Goal: Task Accomplishment & Management: Manage account settings

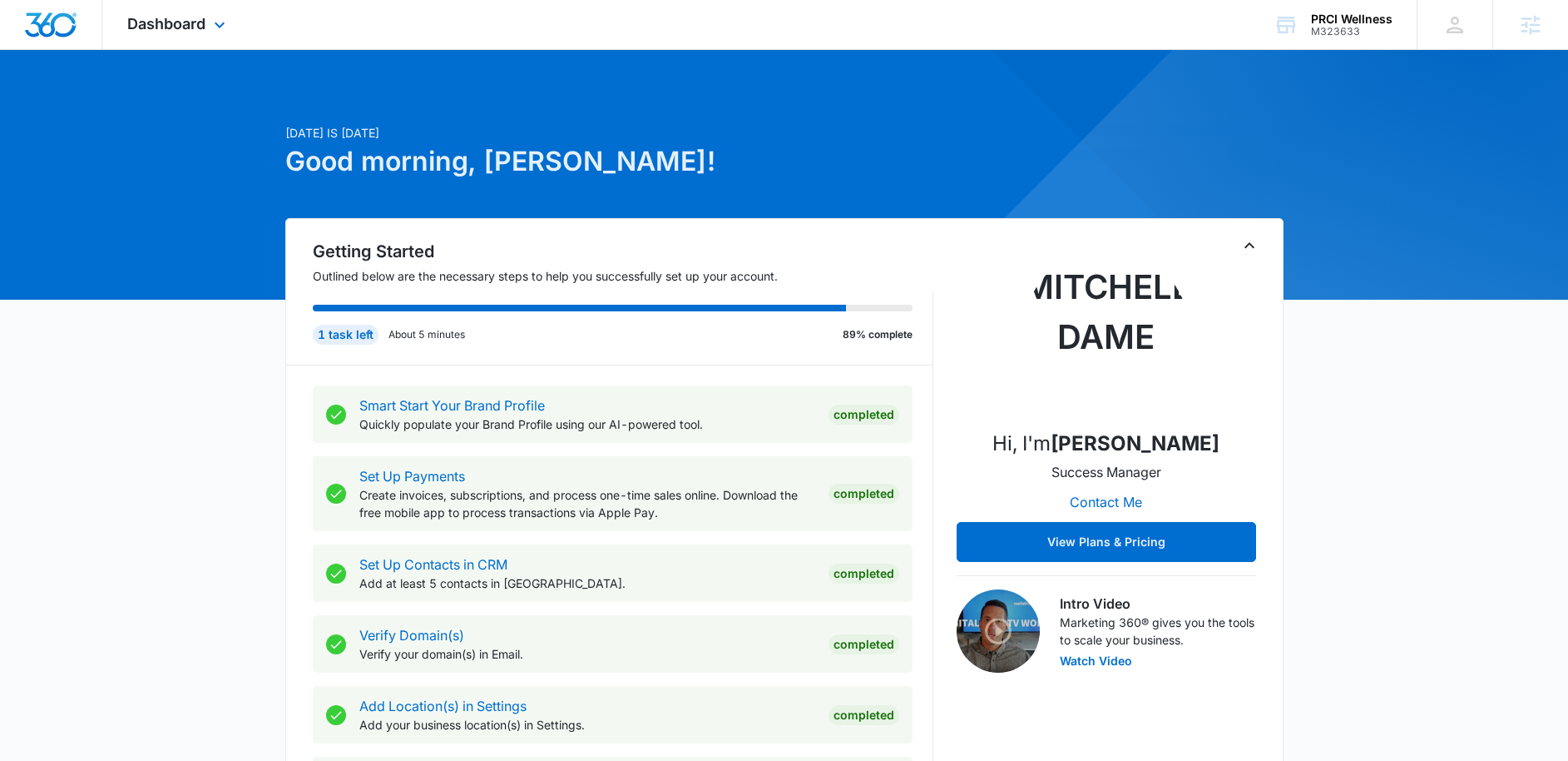
click at [192, 36] on div "Dashboard Apps Reputation Websites Forms CRM Email Social Payments POS Content …" at bounding box center [179, 24] width 152 height 49
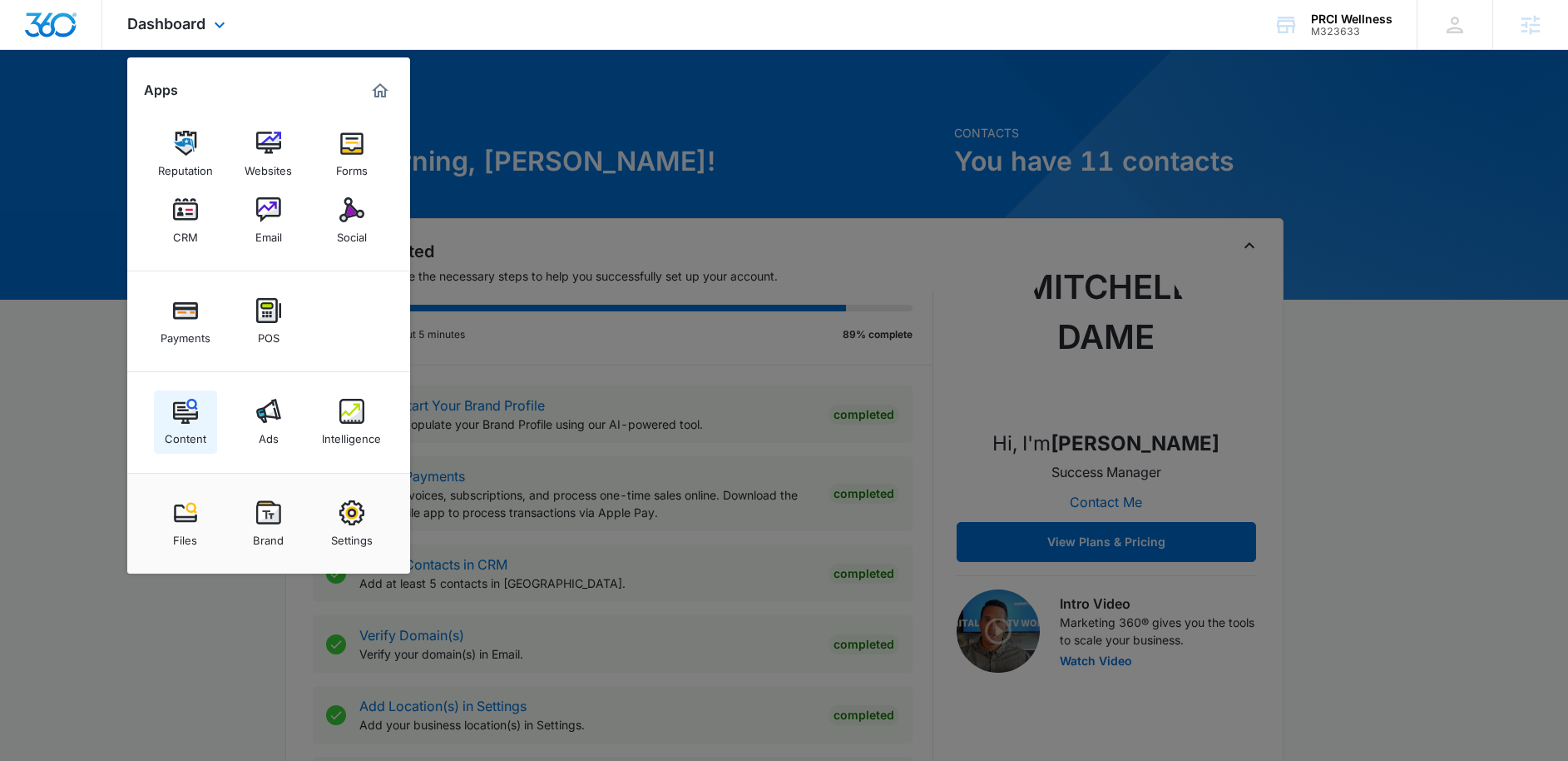
click at [192, 392] on link "Content" at bounding box center [185, 422] width 63 height 63
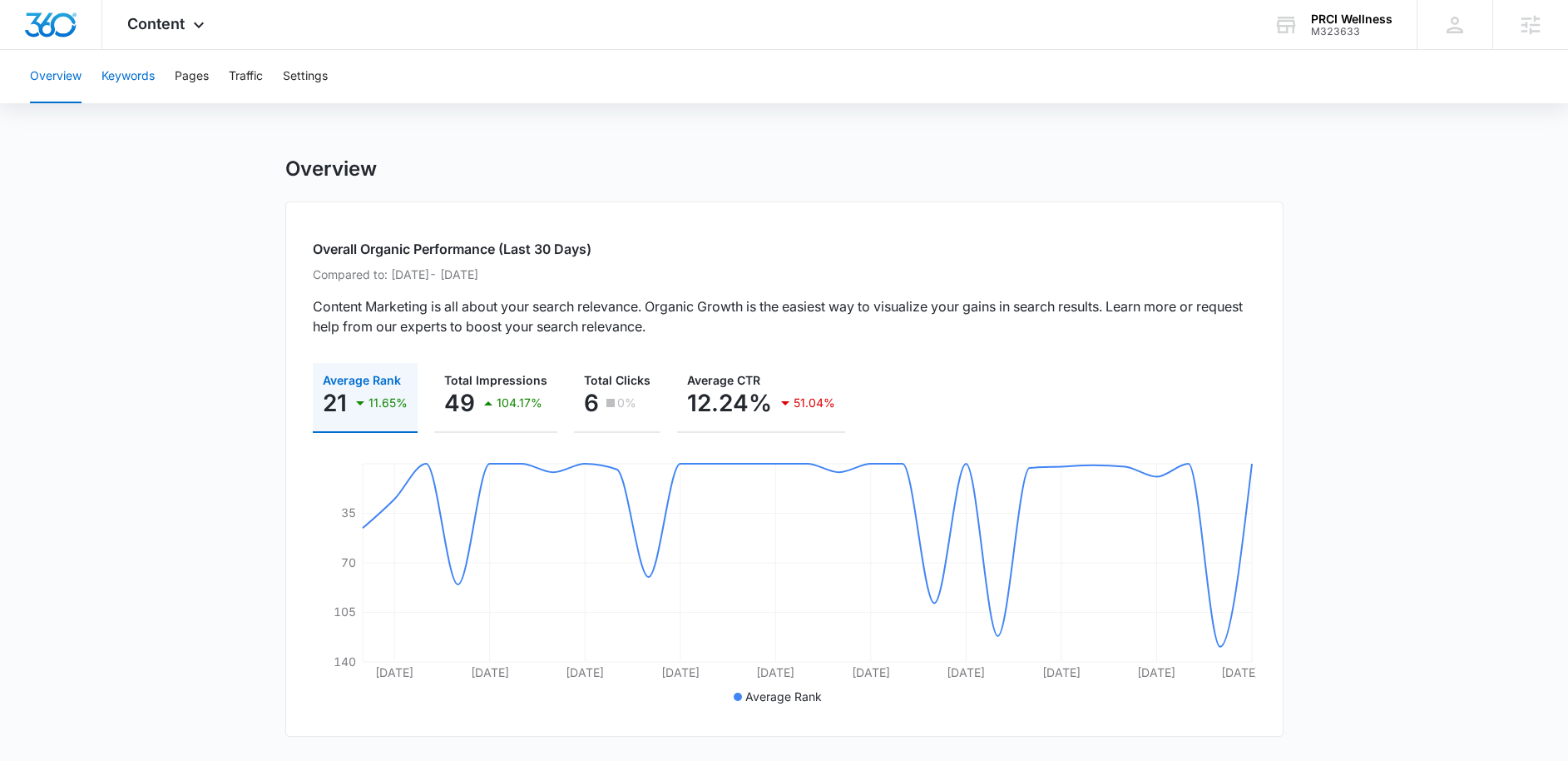
click at [135, 74] on button "Keywords" at bounding box center [128, 76] width 53 height 53
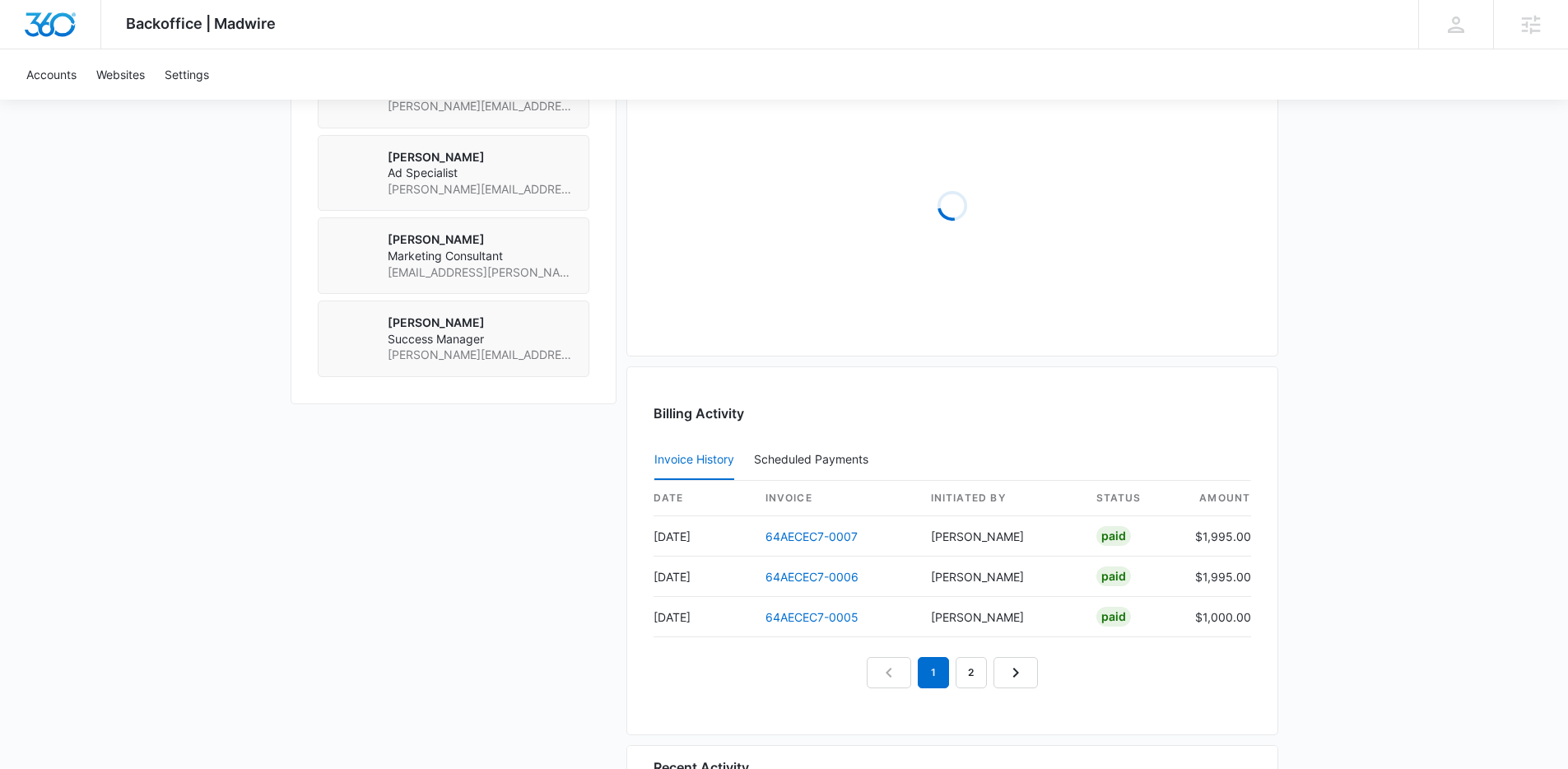
scroll to position [1532, 0]
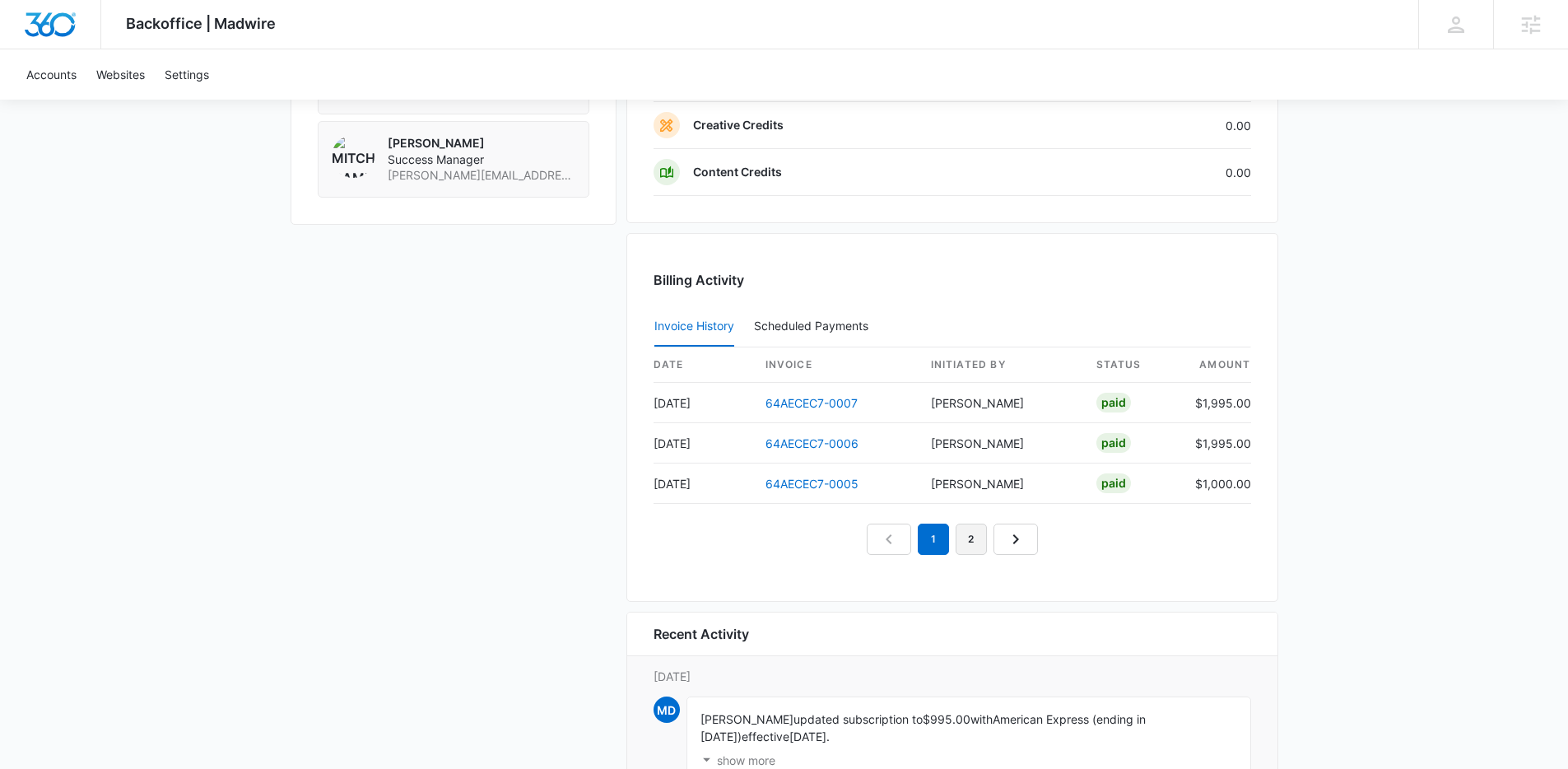
click at [970, 546] on link "2" at bounding box center [972, 539] width 32 height 32
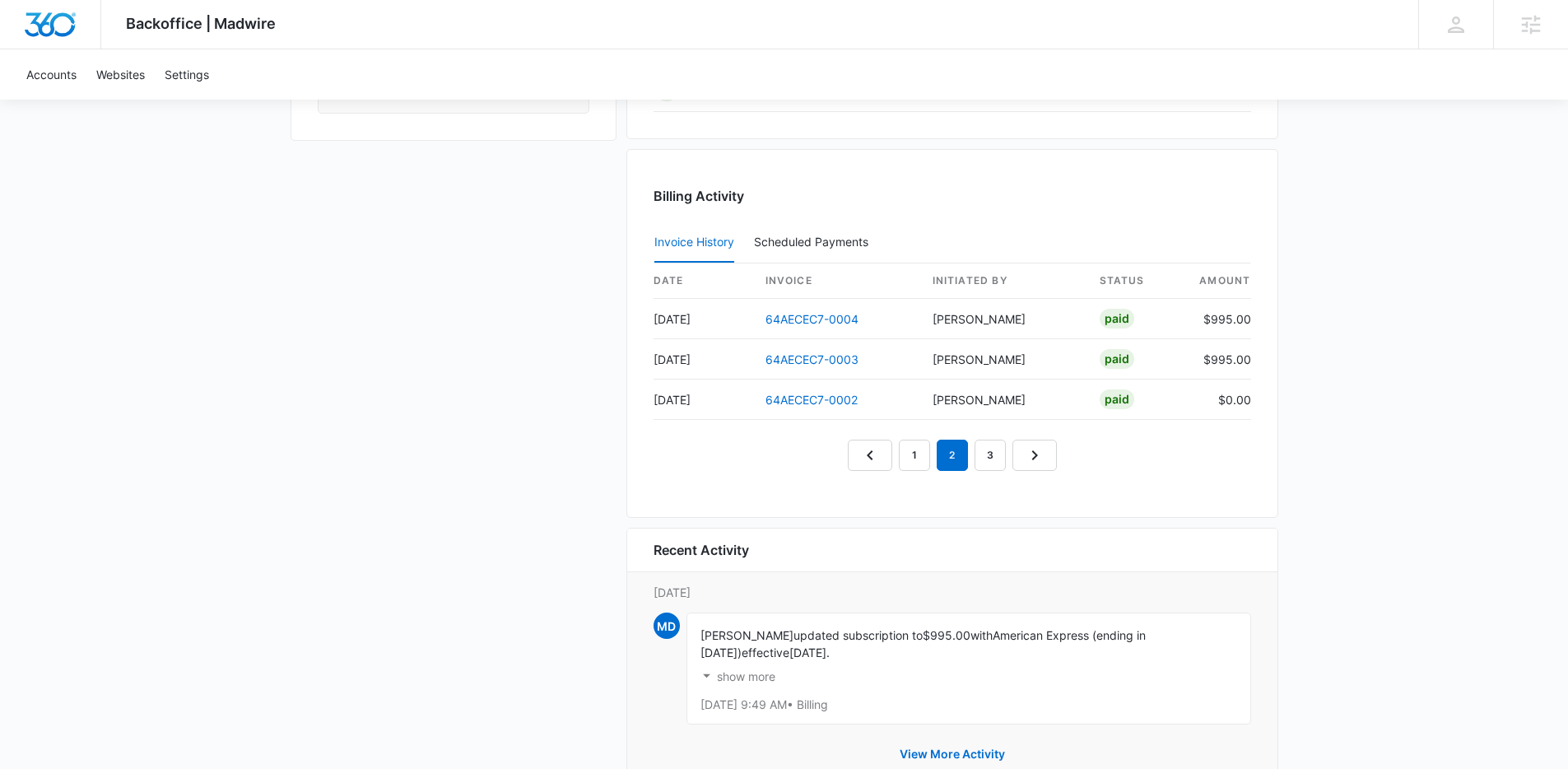
scroll to position [1519, 0]
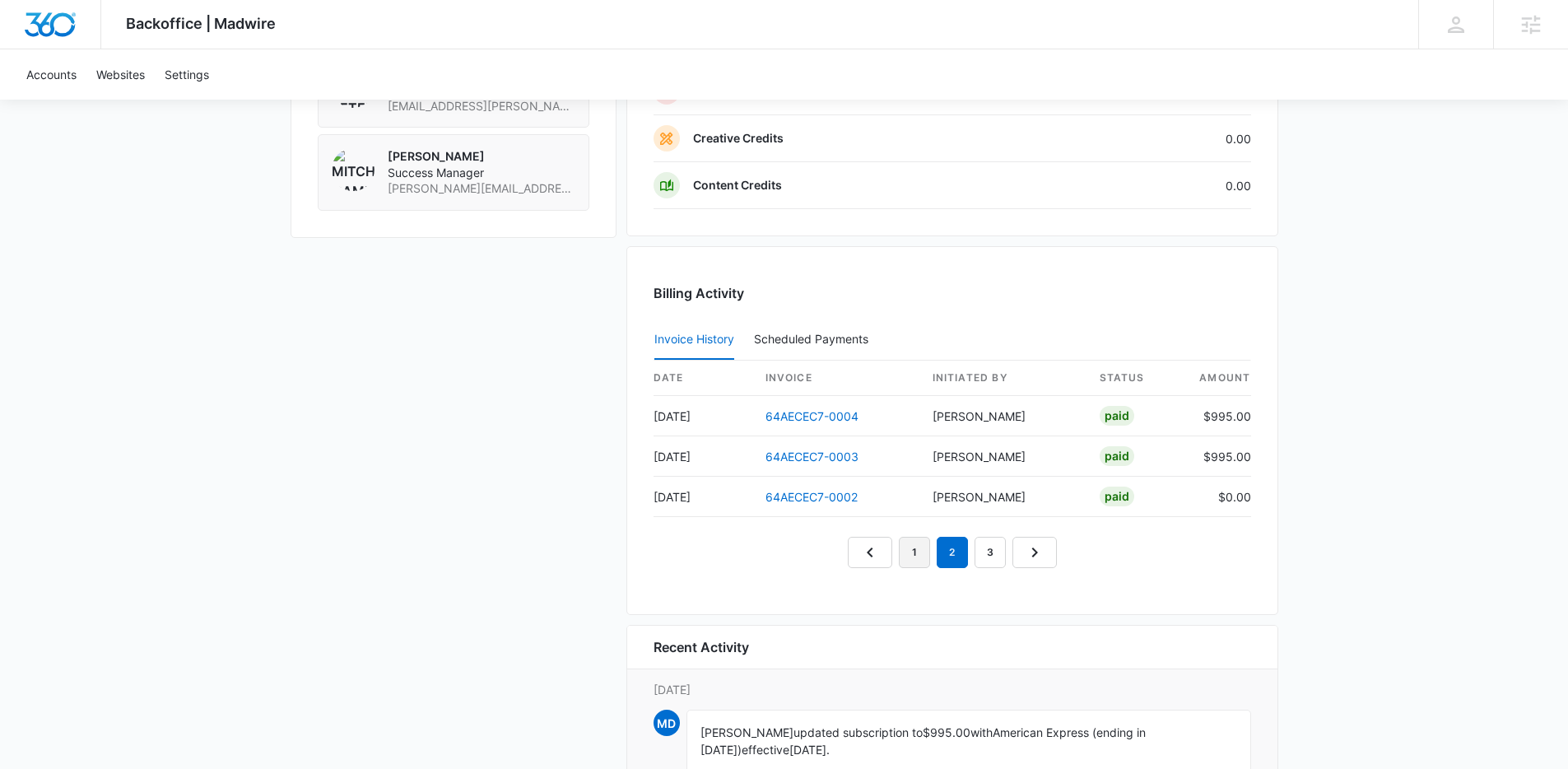
click at [923, 557] on link "1" at bounding box center [915, 552] width 32 height 32
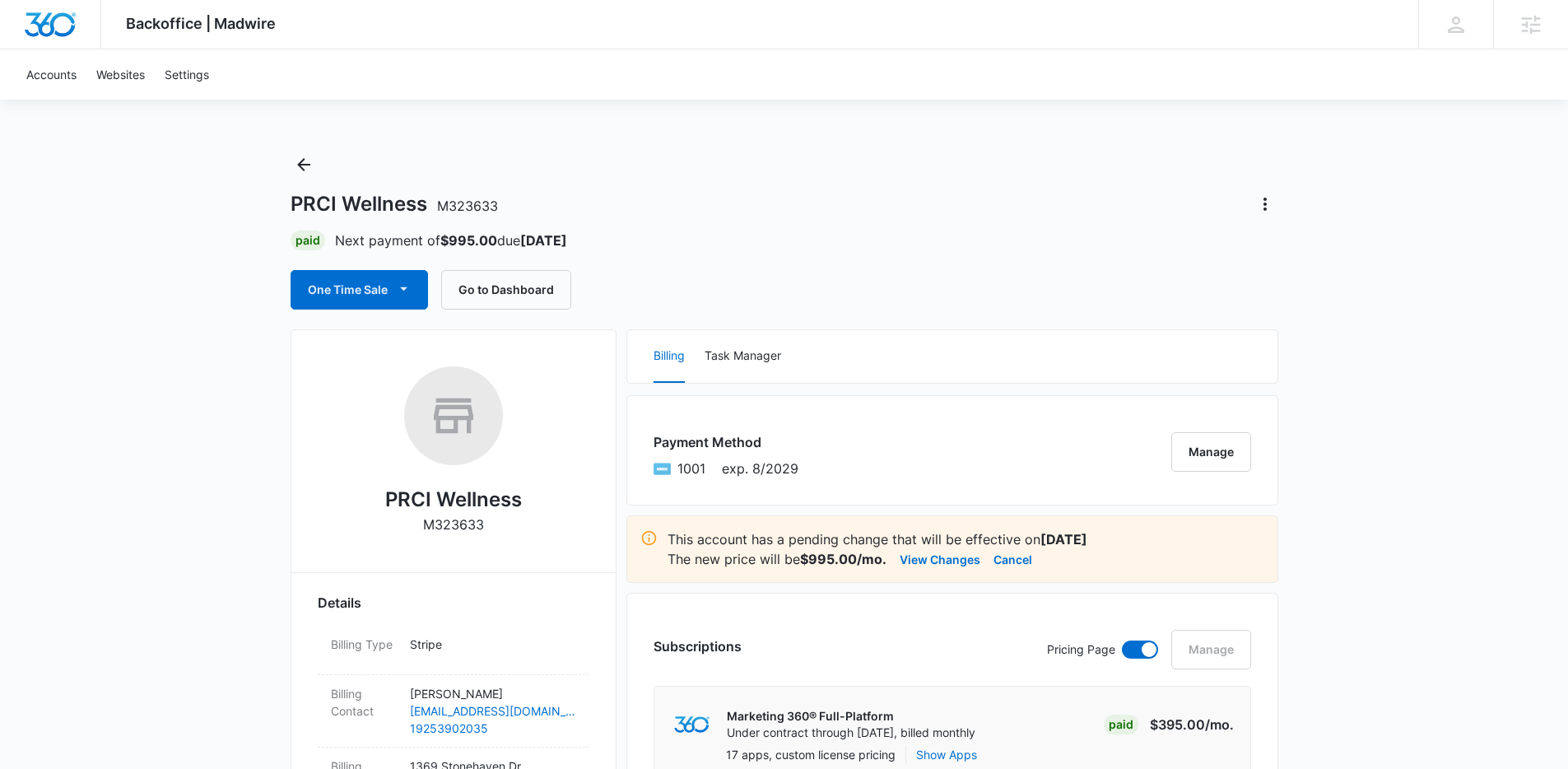
scroll to position [0, 0]
drag, startPoint x: 809, startPoint y: 469, endPoint x: 652, endPoint y: 471, distance: 157.0
click at [652, 471] on div "Payment Method 1001 exp. 8/2029 Manage" at bounding box center [953, 452] width 652 height 110
drag, startPoint x: 649, startPoint y: 468, endPoint x: 800, endPoint y: 474, distance: 151.1
click at [800, 474] on div "Payment Method 1001 exp. 8/2029 Manage" at bounding box center [953, 452] width 652 height 110
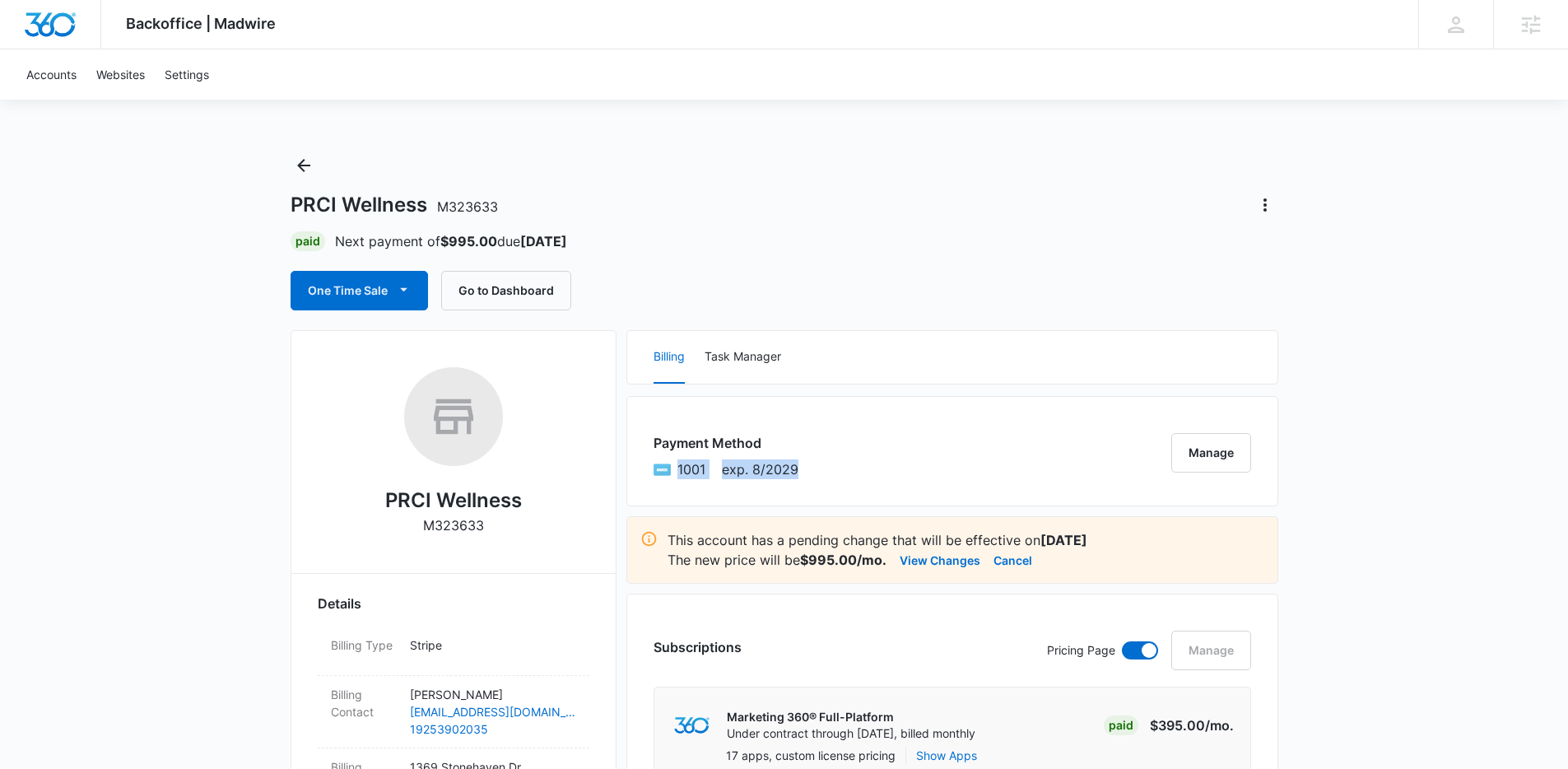
click at [805, 474] on div "Payment Method 1001 exp. 8/2029 Manage" at bounding box center [953, 452] width 652 height 110
drag, startPoint x: 807, startPoint y: 467, endPoint x: 651, endPoint y: 467, distance: 156.0
click at [652, 467] on div "Payment Method 1001 exp. 8/2029 Manage" at bounding box center [953, 452] width 652 height 110
click at [649, 467] on div "Payment Method 1001 exp. 8/2029 Manage" at bounding box center [953, 452] width 652 height 110
drag, startPoint x: 653, startPoint y: 466, endPoint x: 785, endPoint y: 468, distance: 132.0
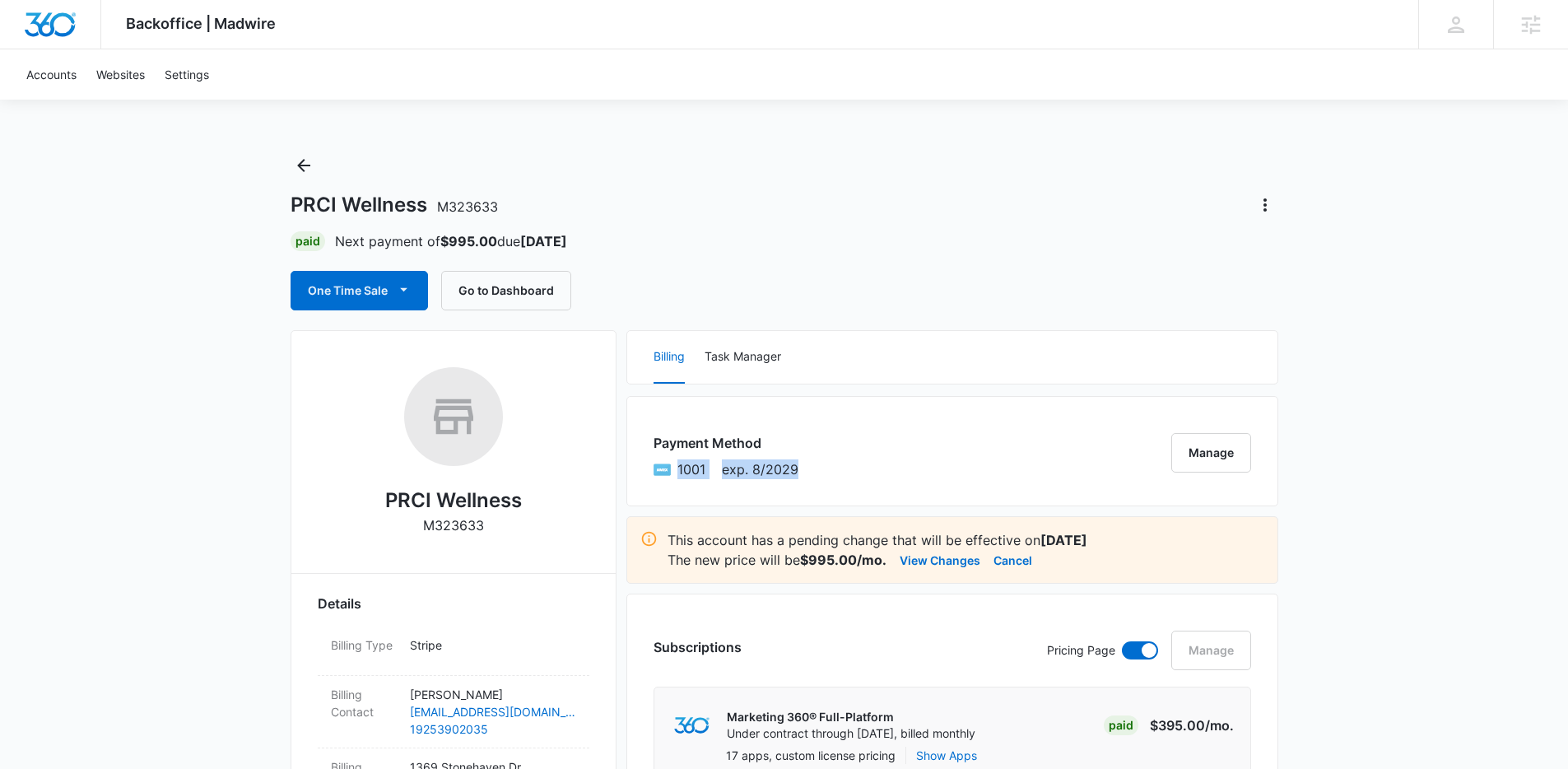
click at [784, 468] on div "Payment Method 1001 exp. 8/2029 Manage" at bounding box center [953, 452] width 652 height 110
drag, startPoint x: 798, startPoint y: 469, endPoint x: 806, endPoint y: 468, distance: 8.1
click at [798, 469] on div "Payment Method 1001 exp. 8/2029 Manage" at bounding box center [953, 452] width 652 height 110
drag, startPoint x: 806, startPoint y: 468, endPoint x: 646, endPoint y: 467, distance: 160.0
click at [649, 467] on div "Payment Method 1001 exp. 8/2029 Manage" at bounding box center [953, 452] width 652 height 110
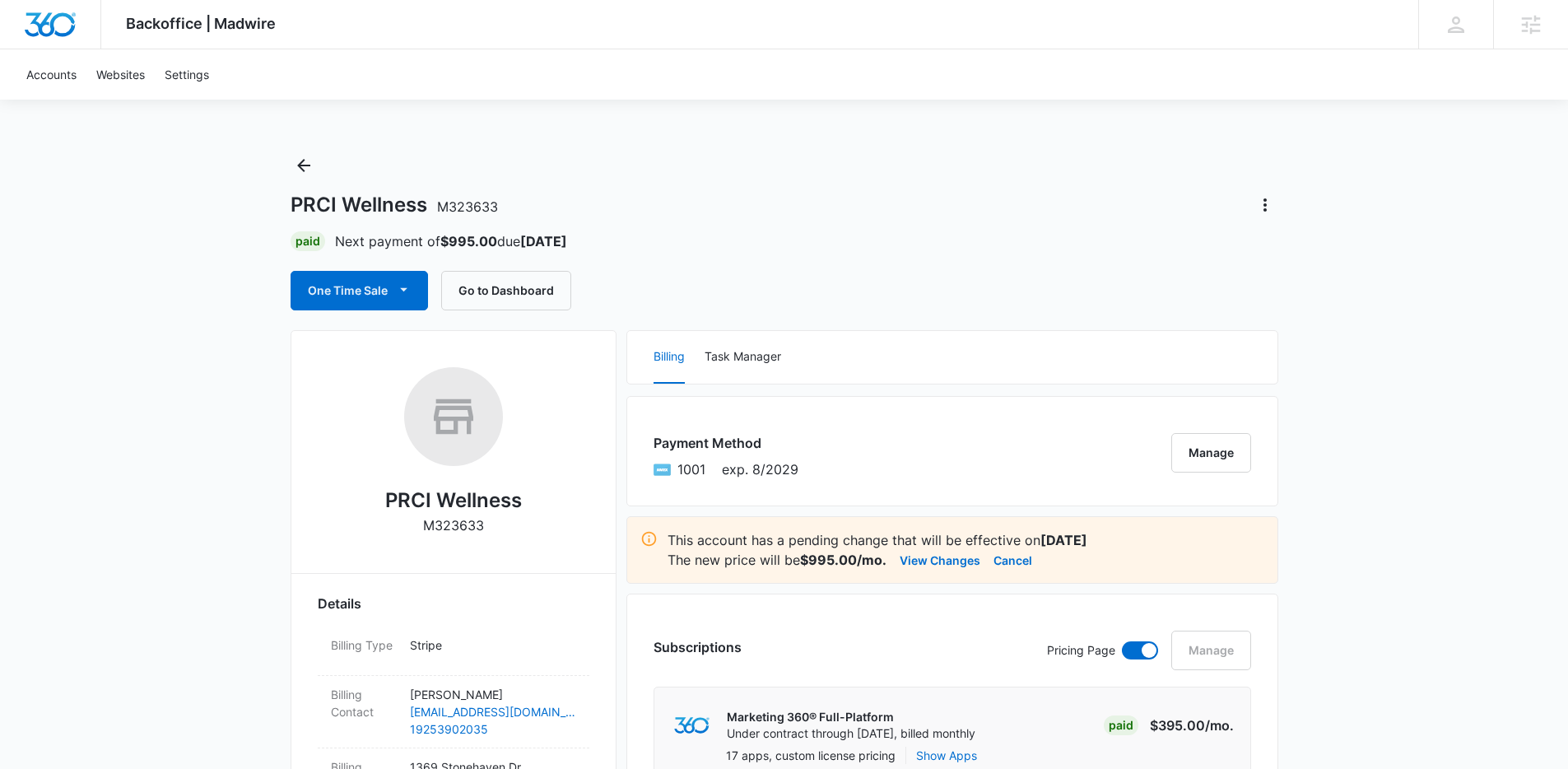
click at [646, 467] on div "Payment Method 1001 exp. 8/2029 Manage" at bounding box center [953, 452] width 652 height 110
drag, startPoint x: 649, startPoint y: 468, endPoint x: 820, endPoint y: 471, distance: 171.0
click at [820, 471] on div "Payment Method 1001 exp. 8/2029 Manage" at bounding box center [953, 452] width 652 height 110
drag, startPoint x: 816, startPoint y: 468, endPoint x: 655, endPoint y: 460, distance: 161.2
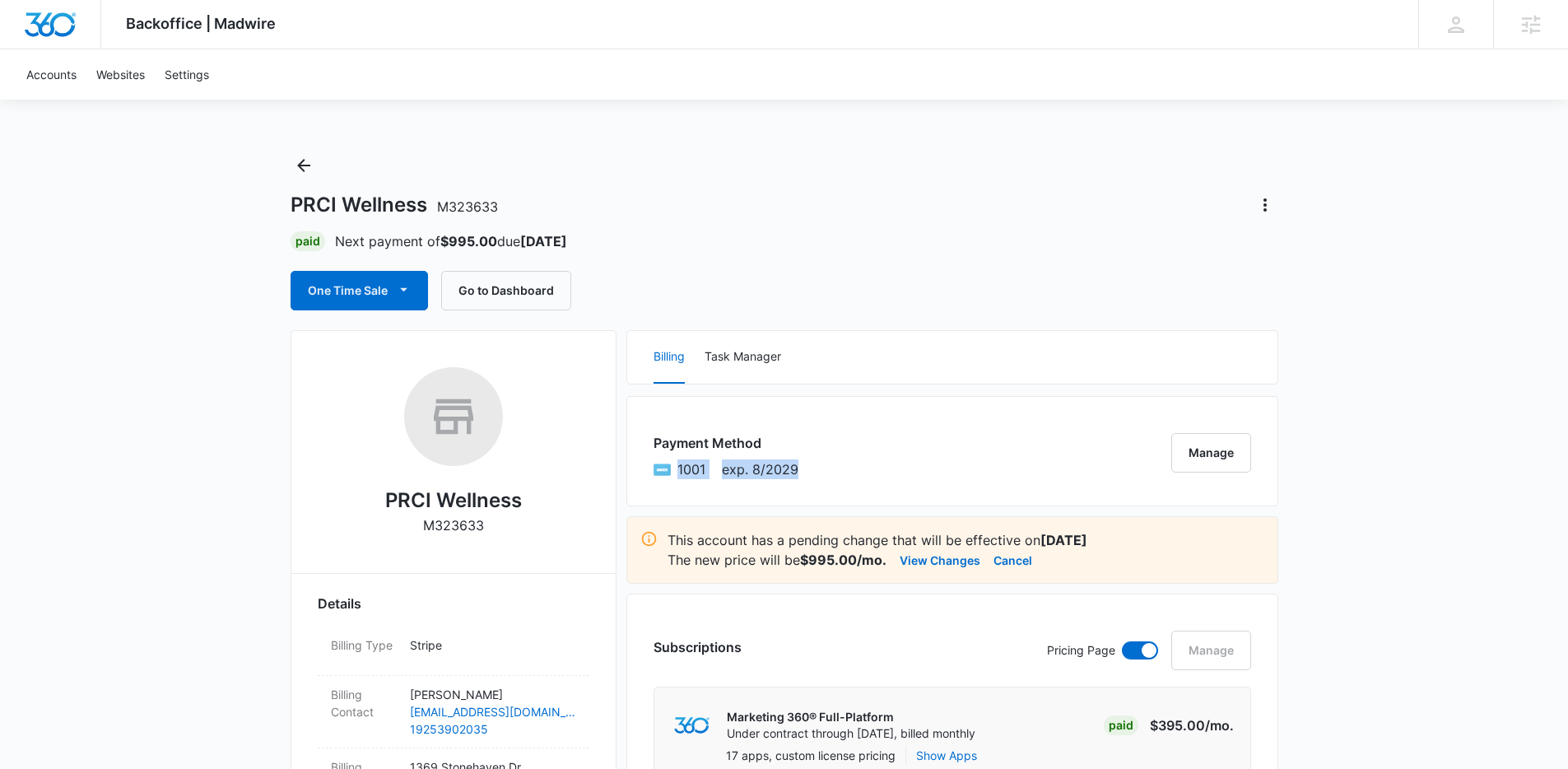
click at [655, 460] on div "Payment Method 1001 exp. 8/2029 Manage" at bounding box center [953, 452] width 652 height 110
click at [647, 466] on div "Payment Method 1001 exp. 8/2029 Manage" at bounding box center [953, 452] width 652 height 110
drag, startPoint x: 649, startPoint y: 468, endPoint x: 808, endPoint y: 471, distance: 159.0
click at [808, 471] on div "Payment Method 1001 exp. 8/2029 Manage" at bounding box center [953, 452] width 652 height 110
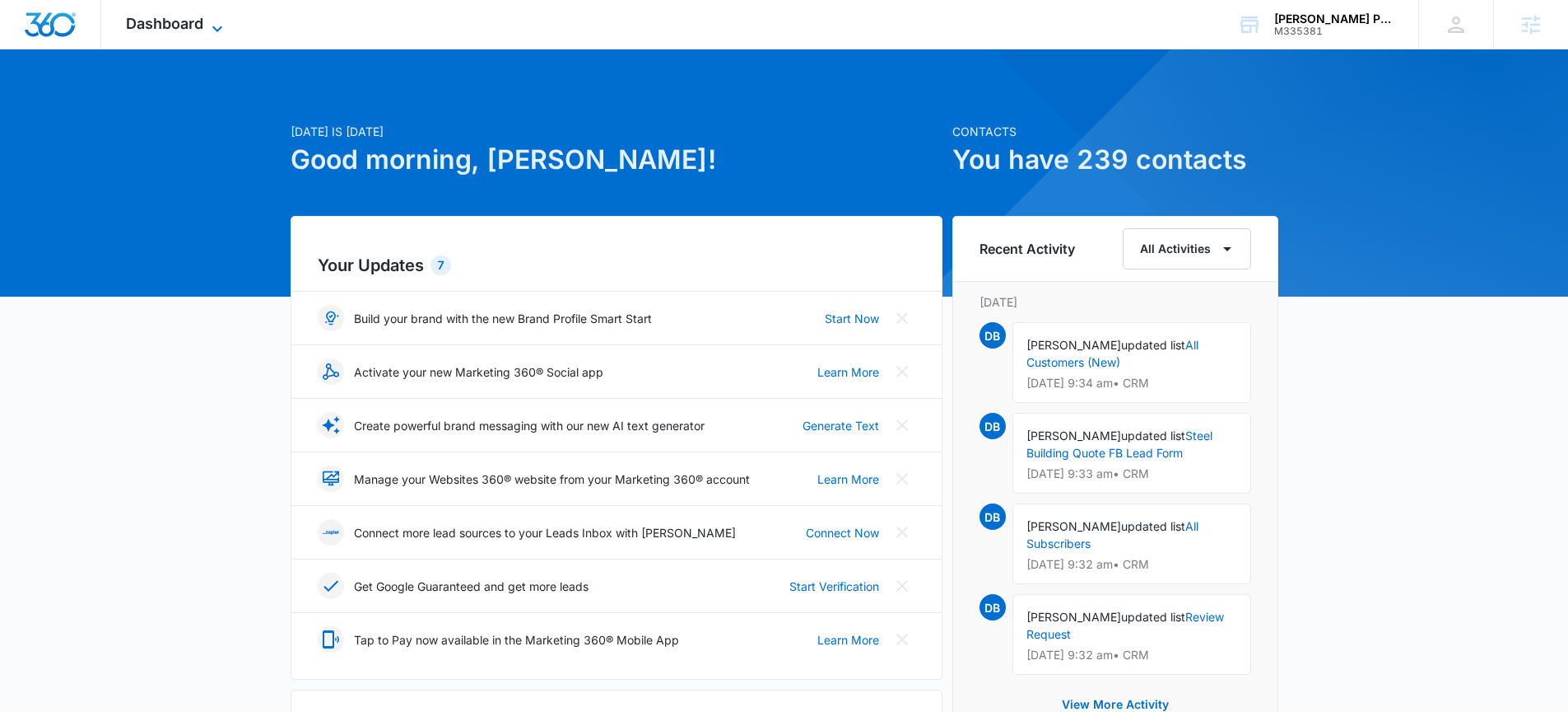
click at [146, 20] on span "Dashboard" at bounding box center [165, 24] width 77 height 18
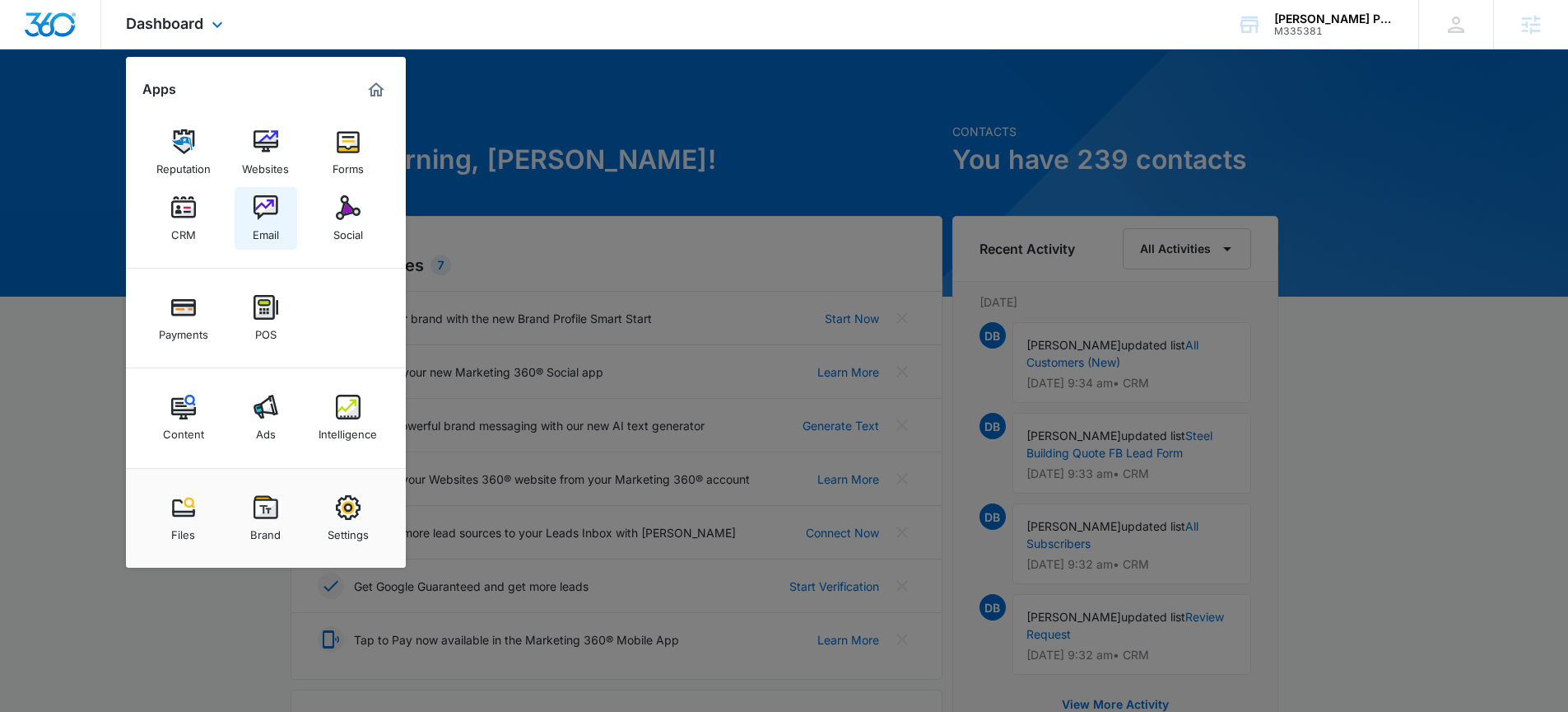
click at [257, 214] on img at bounding box center [266, 208] width 25 height 25
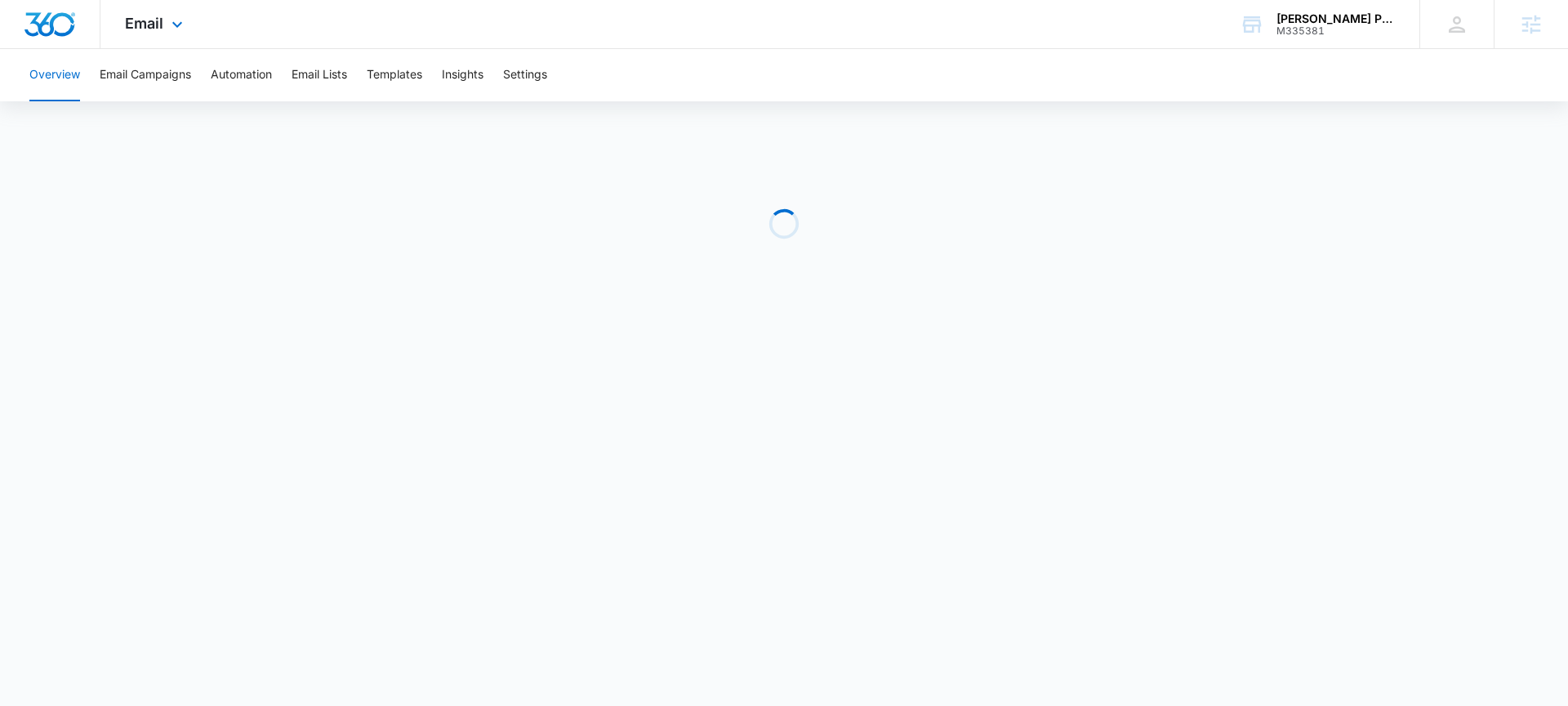
click at [152, 12] on div "Email Apps Reputation Websites Forms CRM Email Social Payments POS Content Ads …" at bounding box center [157, 23] width 111 height 48
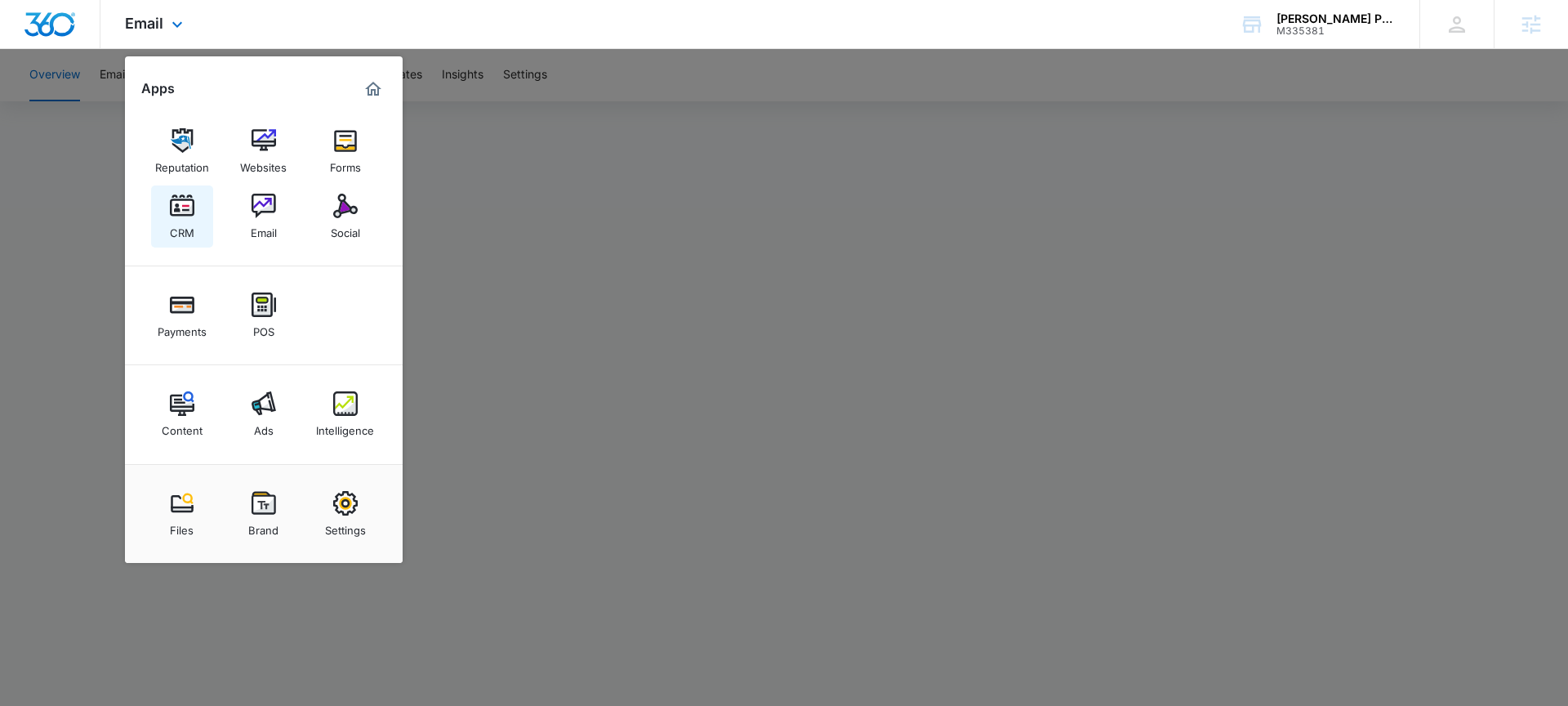
click at [182, 197] on img at bounding box center [182, 206] width 24 height 24
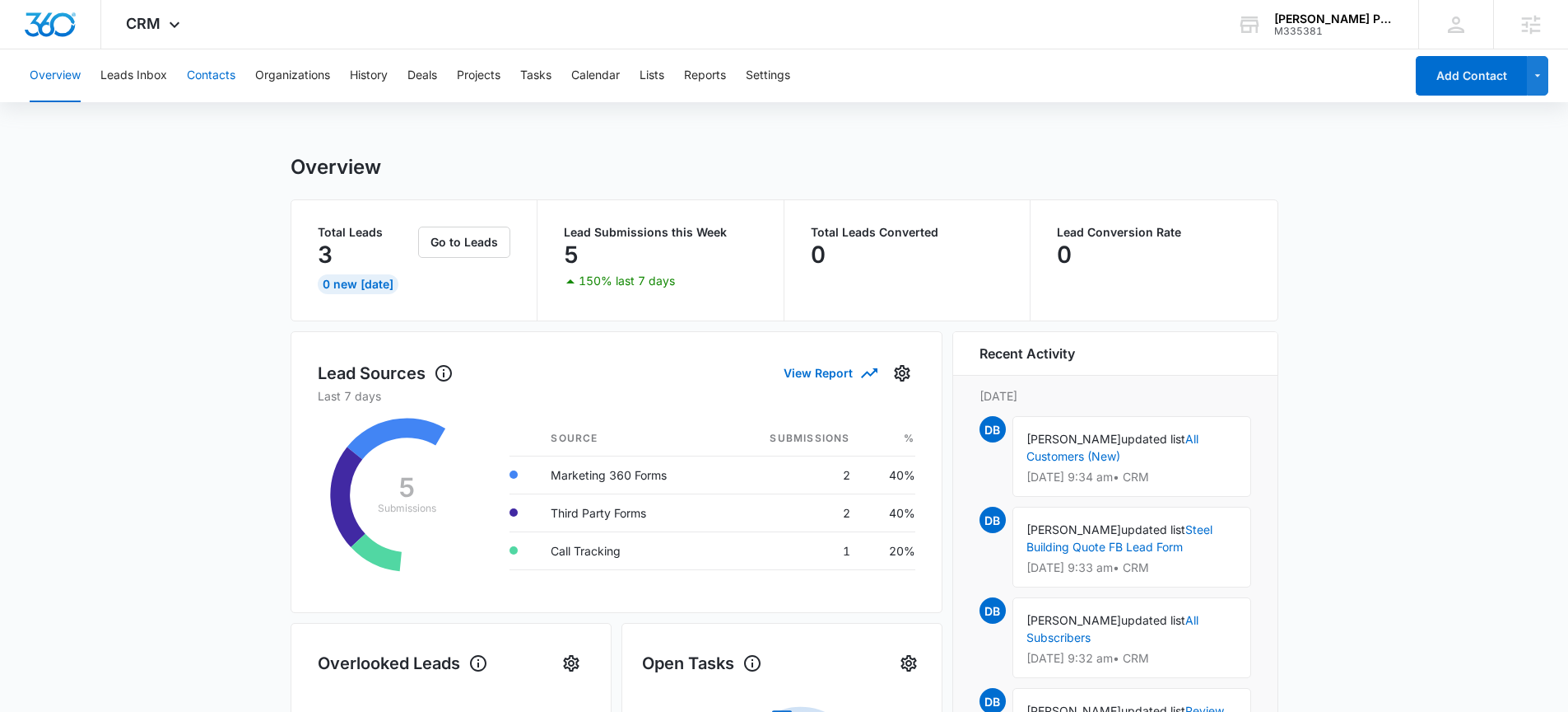
click at [200, 75] on button "Contacts" at bounding box center [210, 75] width 48 height 53
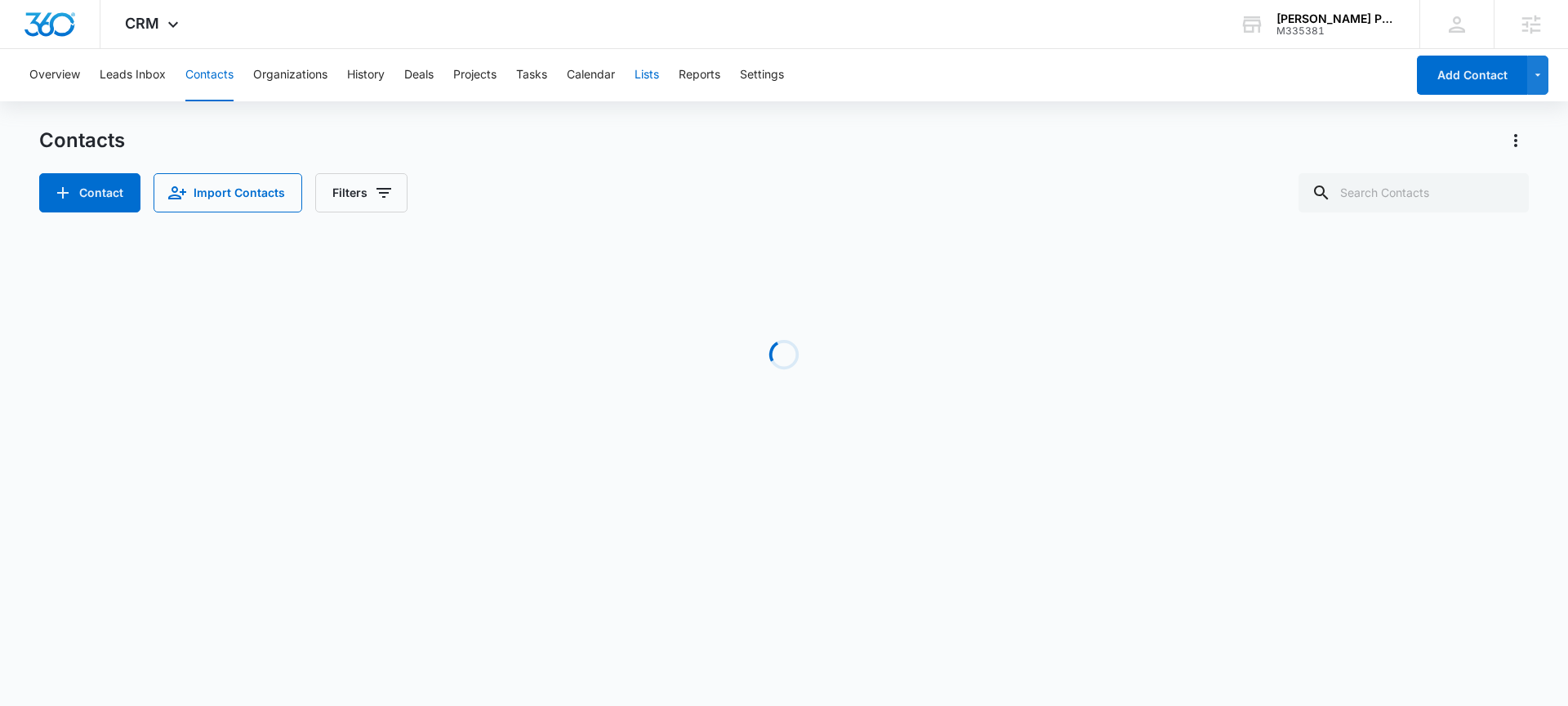
click at [640, 76] on button "Lists" at bounding box center [647, 75] width 24 height 52
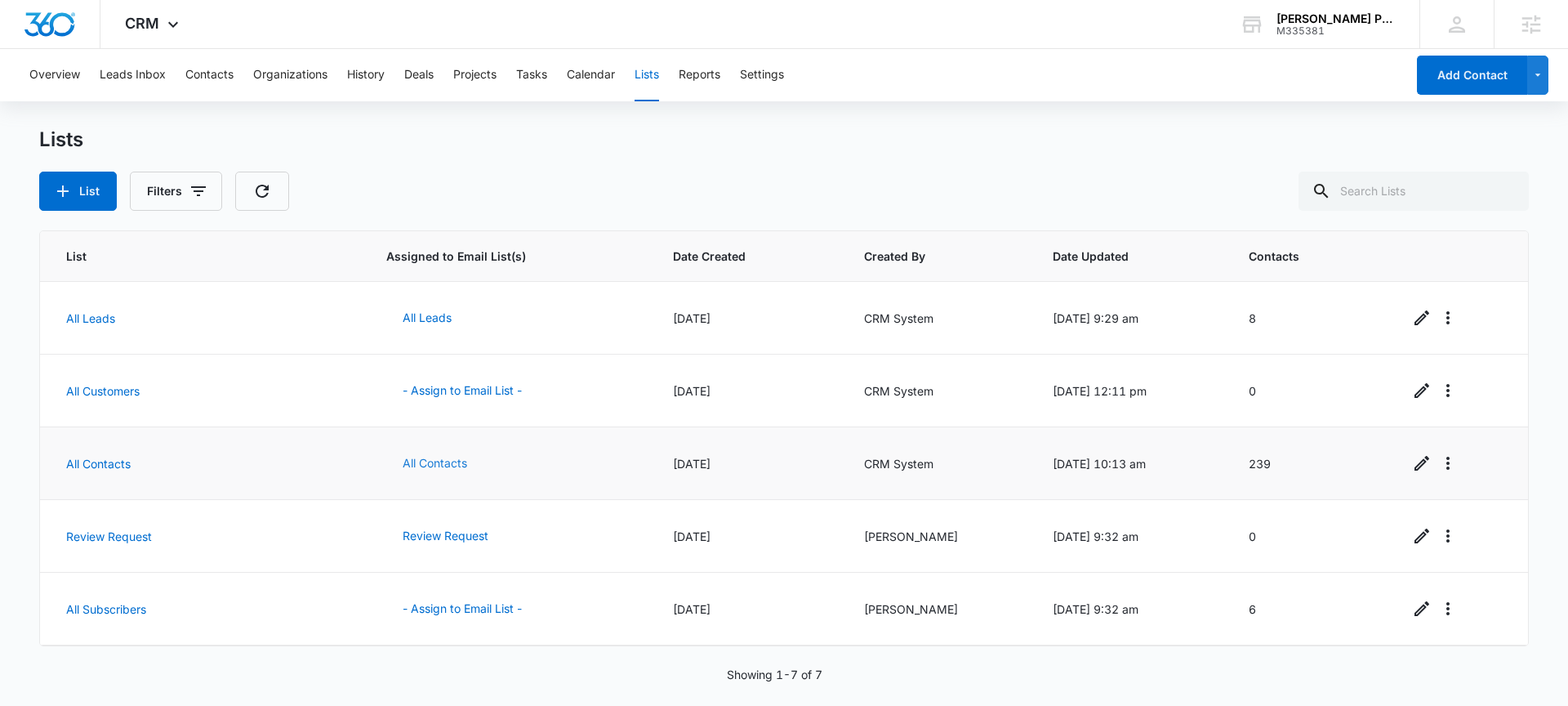
click at [430, 464] on button "All Contacts" at bounding box center [435, 463] width 97 height 39
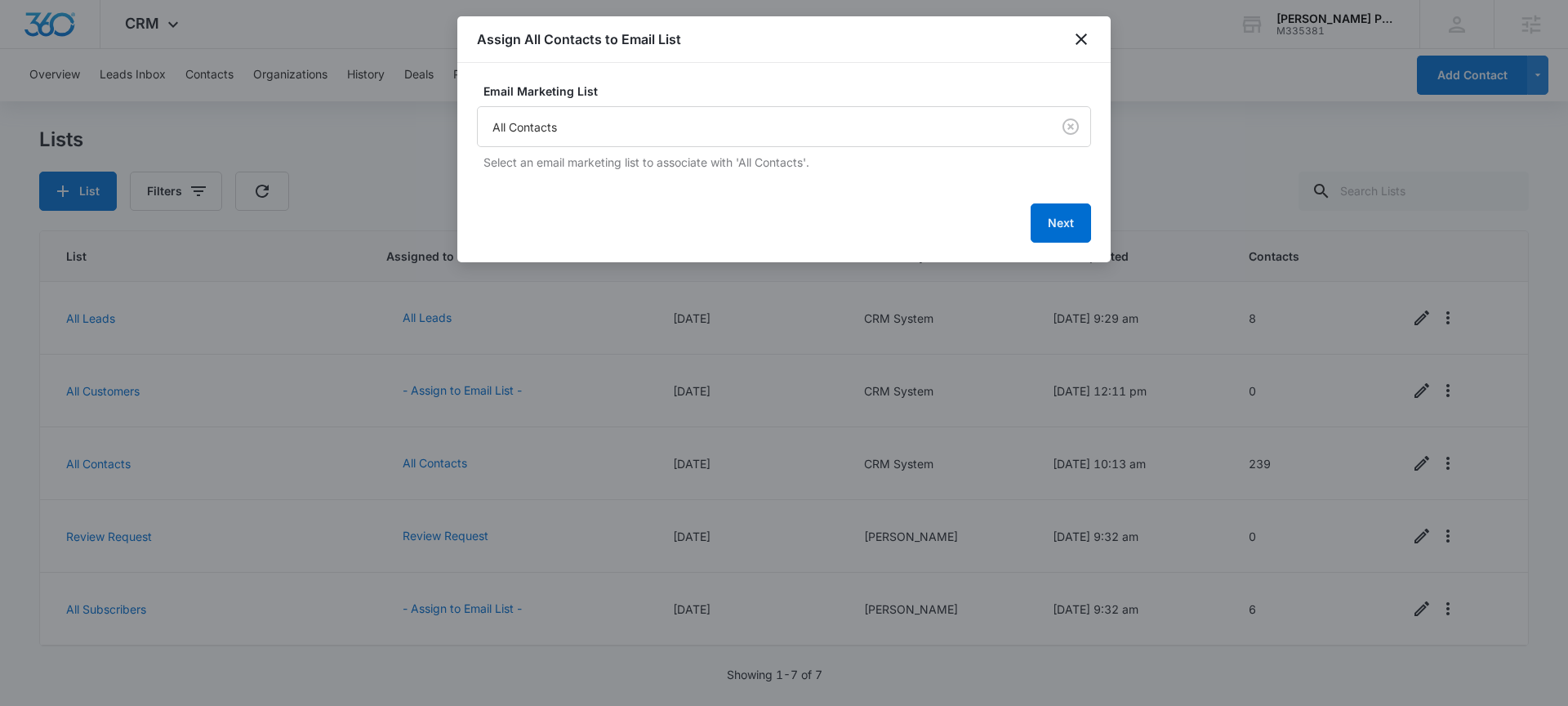
click at [699, 160] on p "Select an email marketing list to associate with 'All Contacts'." at bounding box center [787, 163] width 608 height 17
click at [670, 132] on body "CRM Apps Reputation Websites Forms CRM Email Social Payments POS Content Ads In…" at bounding box center [784, 353] width 1568 height 706
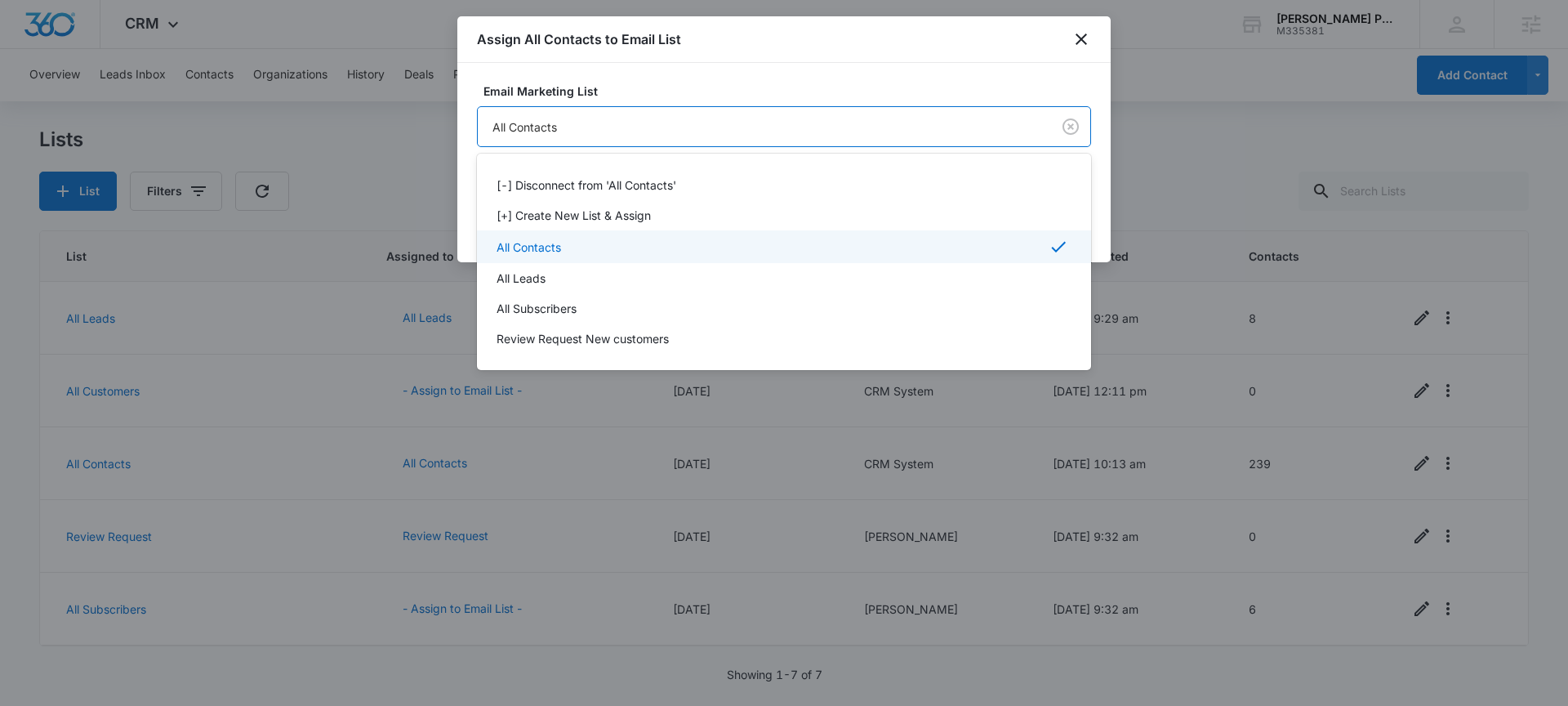
click at [645, 239] on div "All Contacts" at bounding box center [782, 246] width 571 height 20
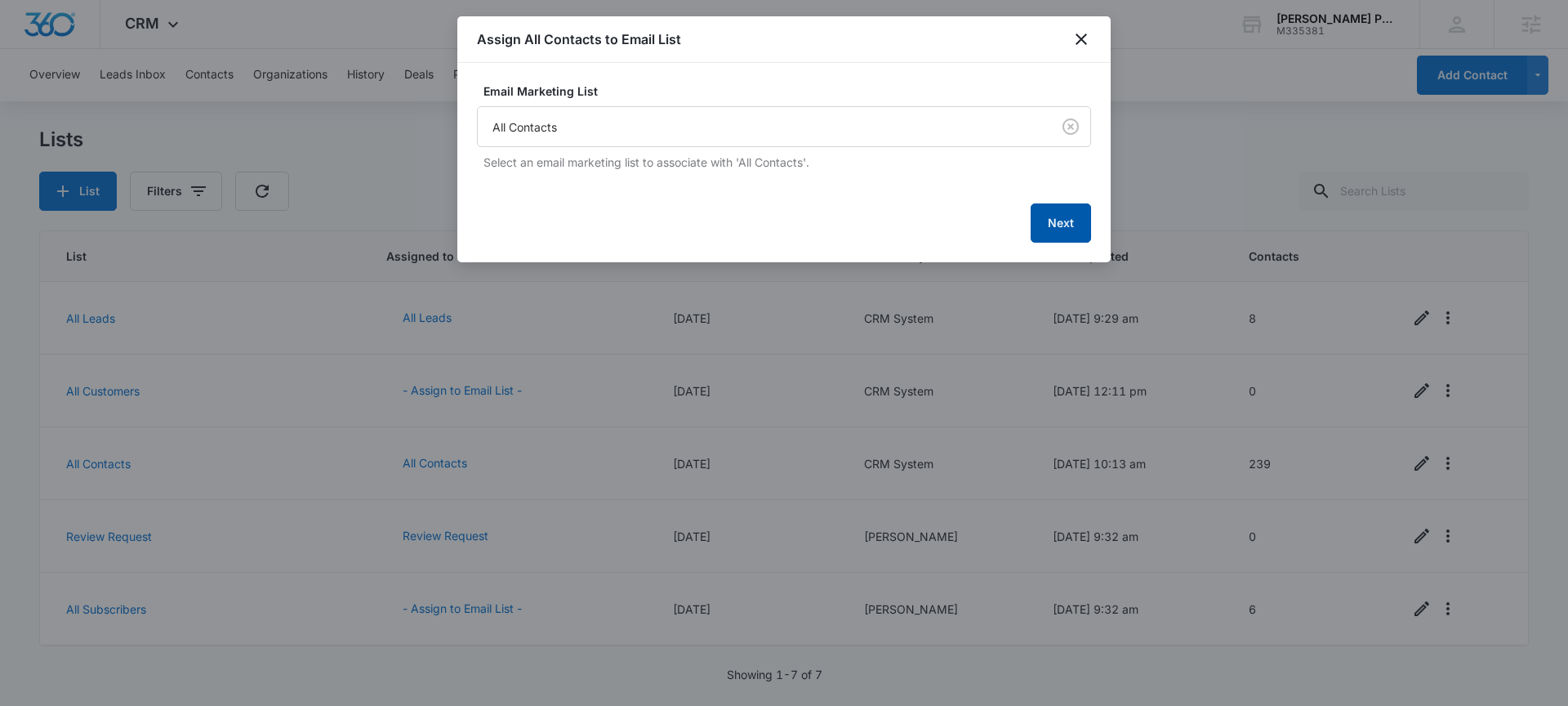
click at [1069, 222] on button "Next" at bounding box center [1061, 223] width 61 height 39
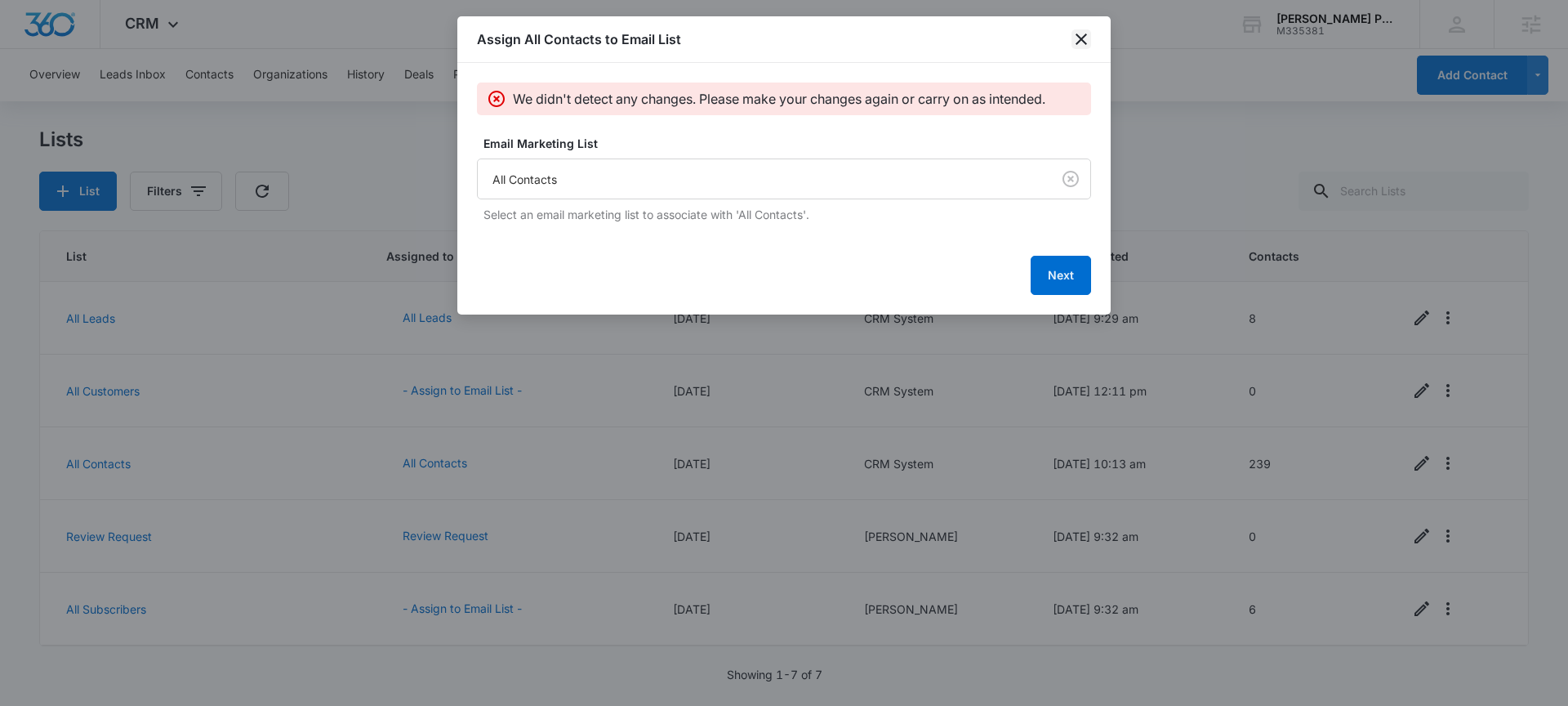
click at [1090, 40] on icon "close" at bounding box center [1081, 39] width 20 height 20
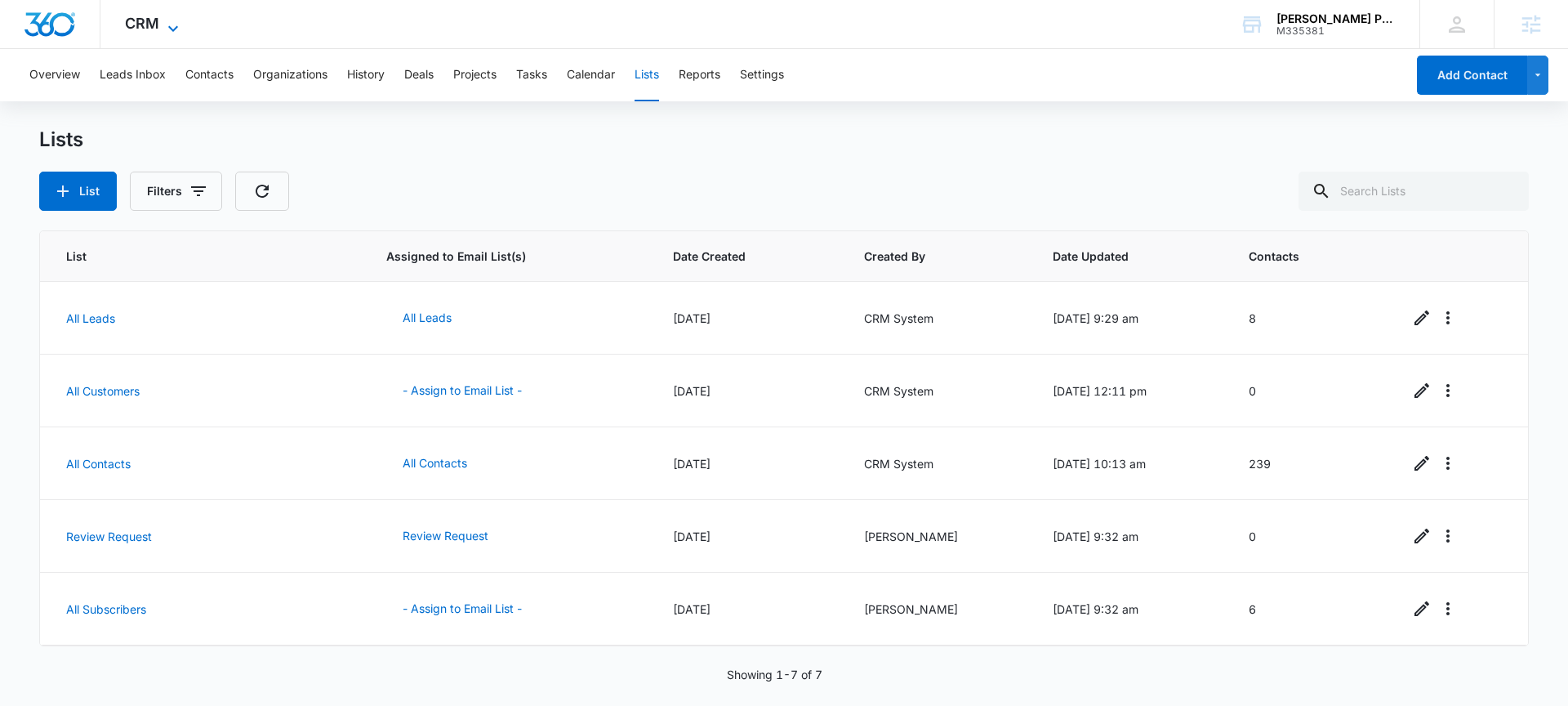
click at [139, 28] on span "CRM" at bounding box center [142, 23] width 34 height 17
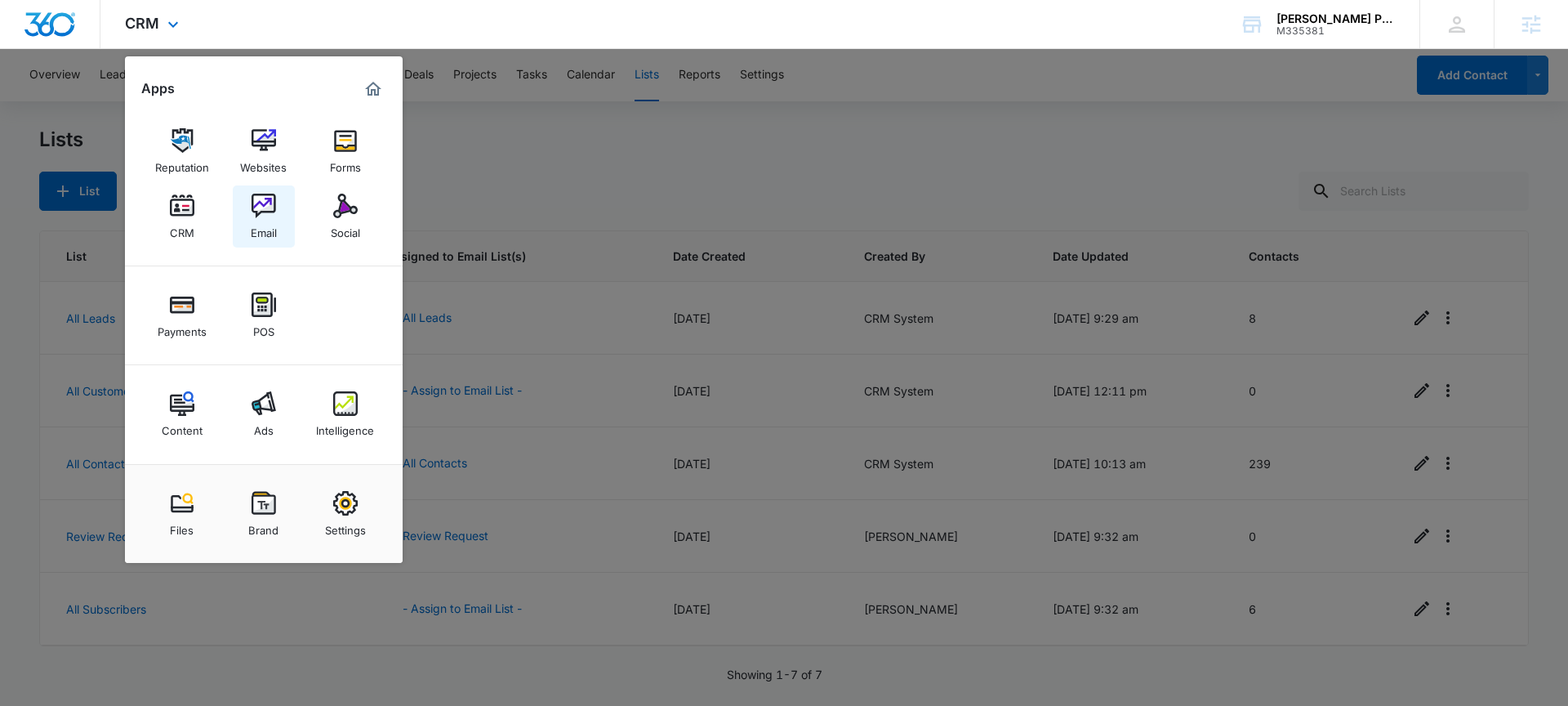
click at [265, 209] on img at bounding box center [264, 206] width 24 height 24
